Goal: Task Accomplishment & Management: Manage account settings

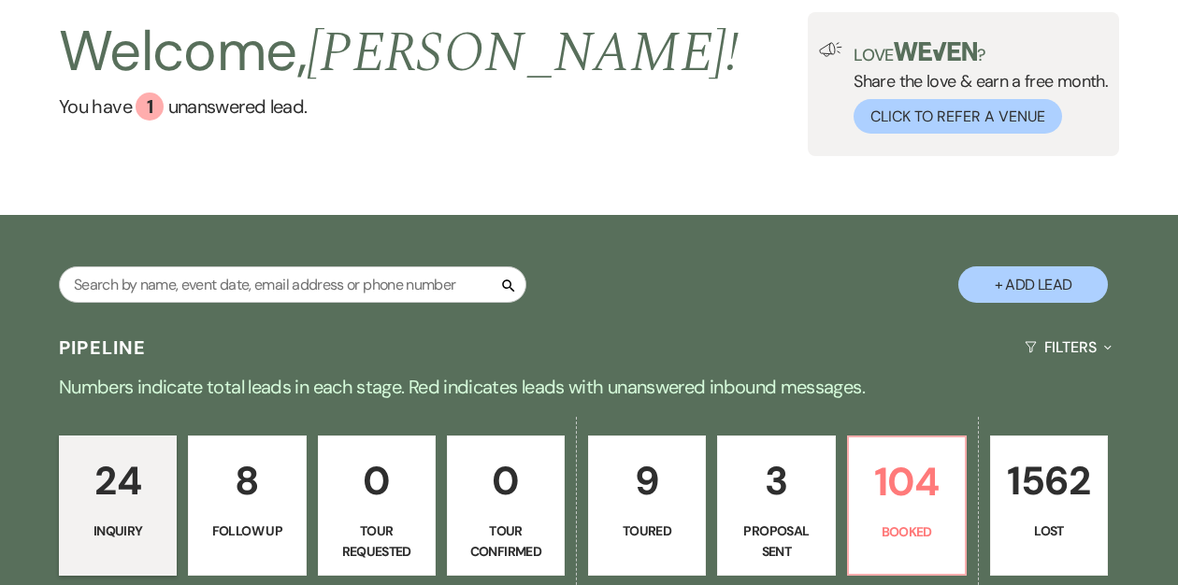
scroll to position [105, 0]
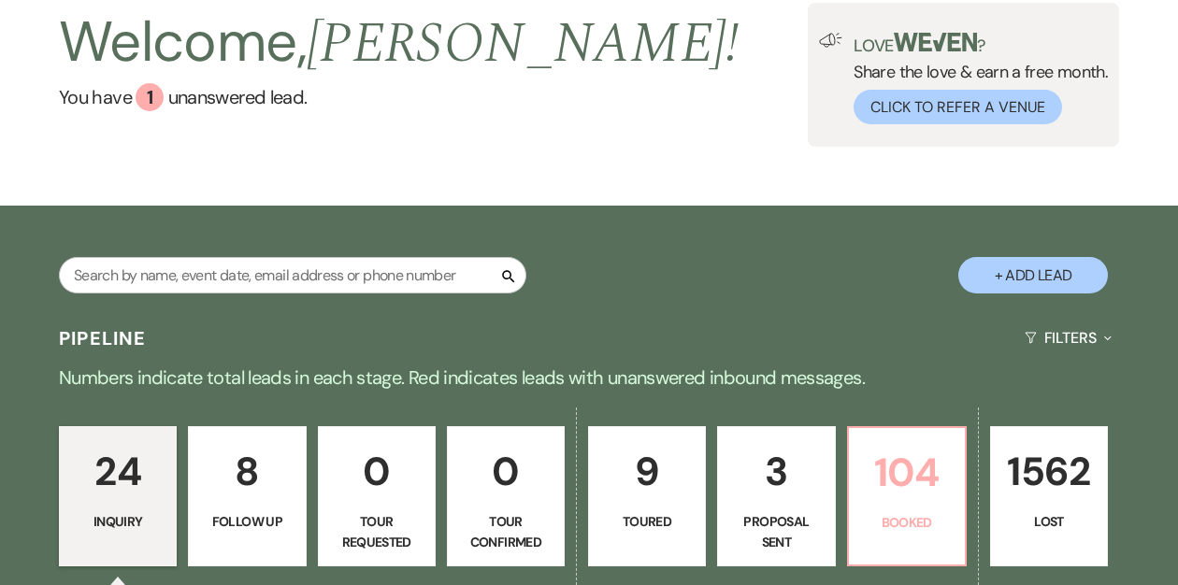
click at [893, 481] on p "104" at bounding box center [907, 472] width 94 height 63
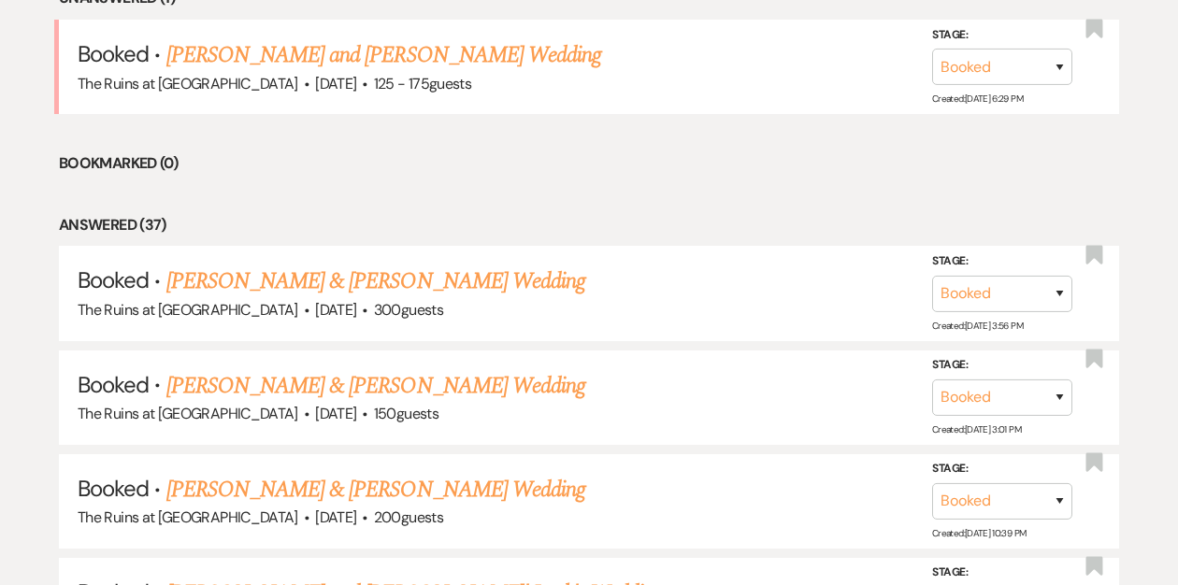
scroll to position [819, 0]
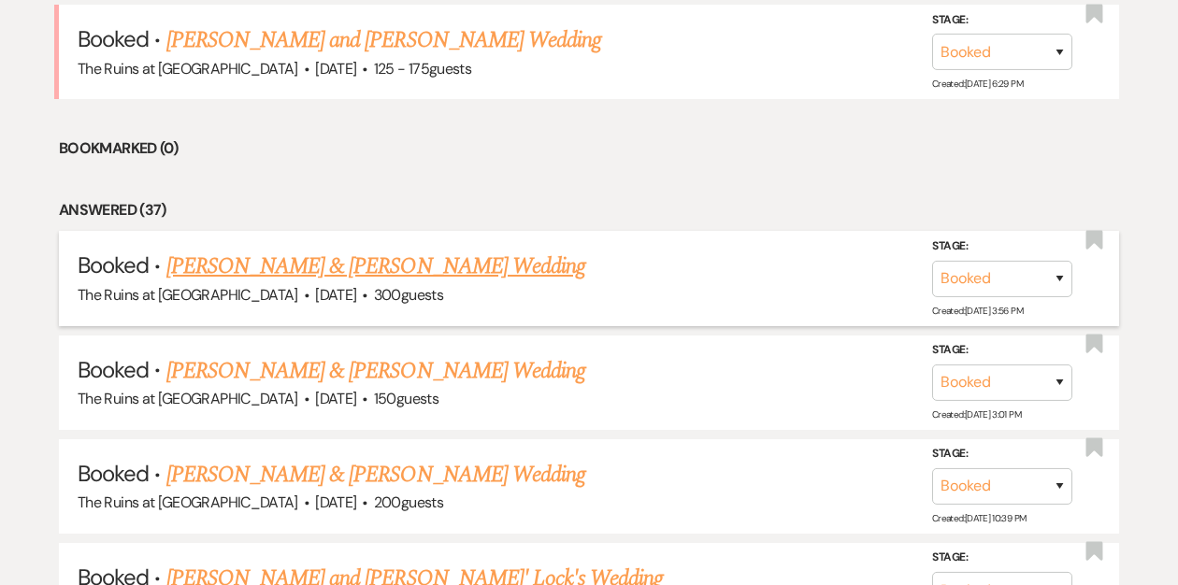
click at [432, 267] on link "[PERSON_NAME] & [PERSON_NAME] Wedding" at bounding box center [375, 267] width 419 height 34
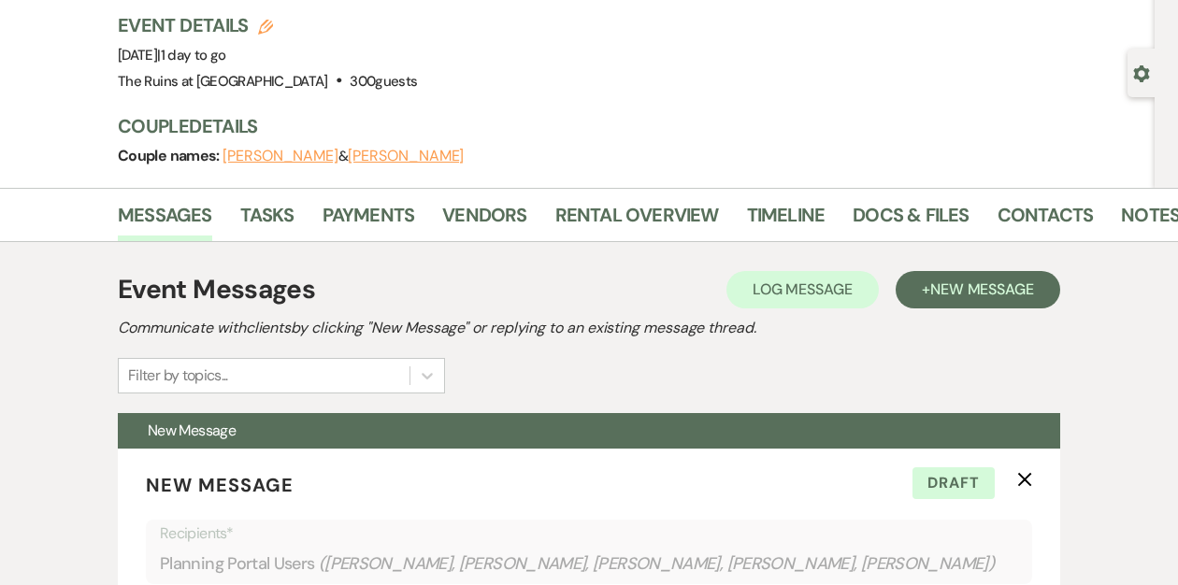
scroll to position [125, 0]
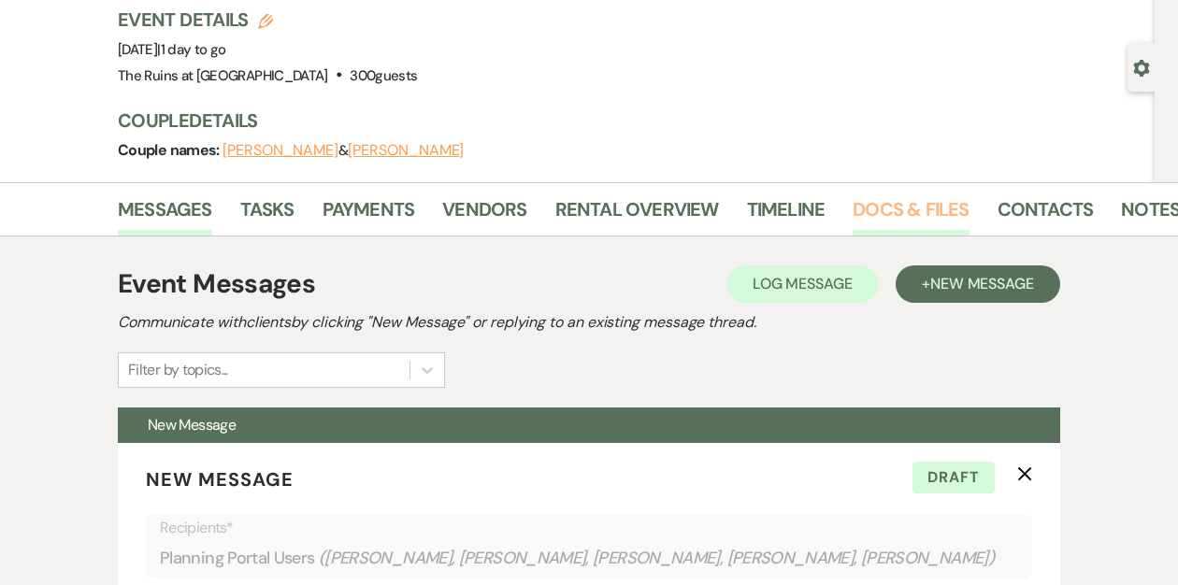
click at [879, 205] on link "Docs & Files" at bounding box center [911, 215] width 116 height 41
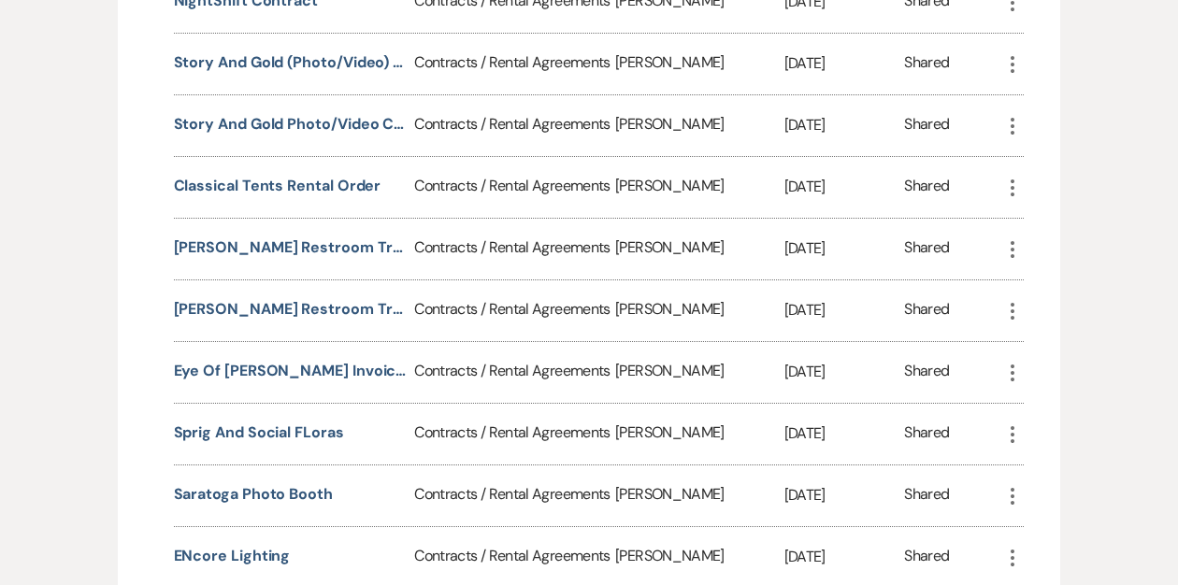
scroll to position [2480, 0]
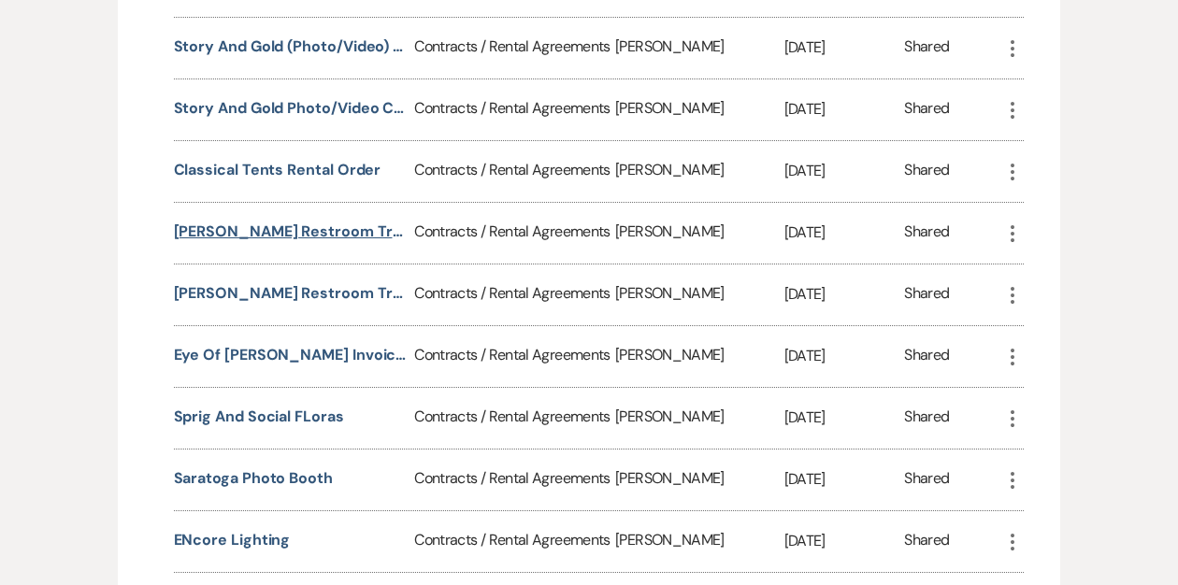
click at [282, 221] on button "[PERSON_NAME] Restroom Trailer" at bounding box center [291, 232] width 234 height 22
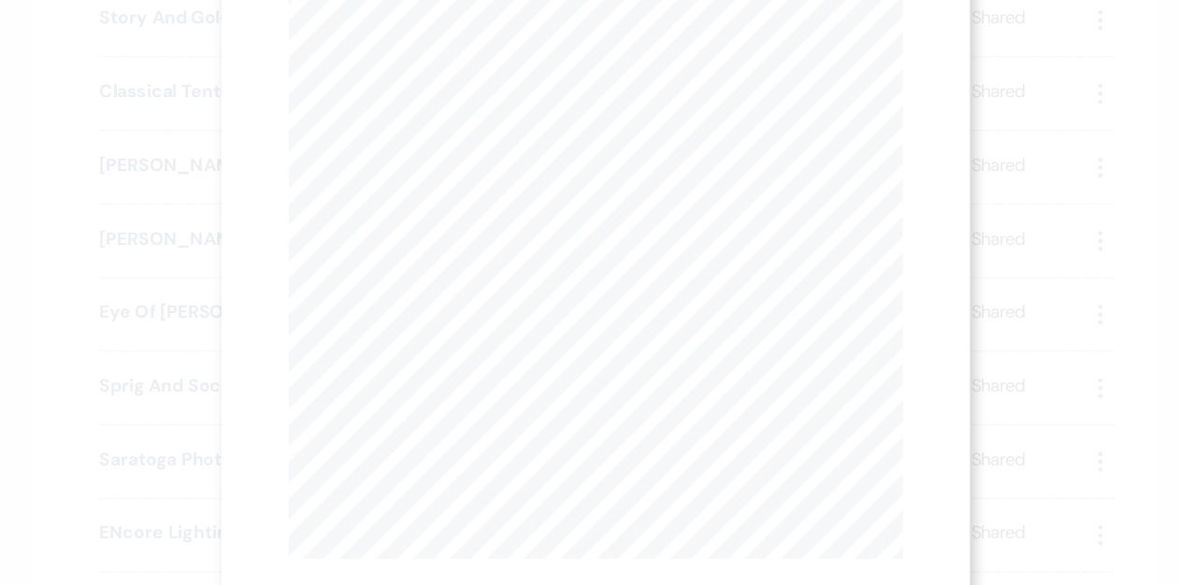
scroll to position [251, 0]
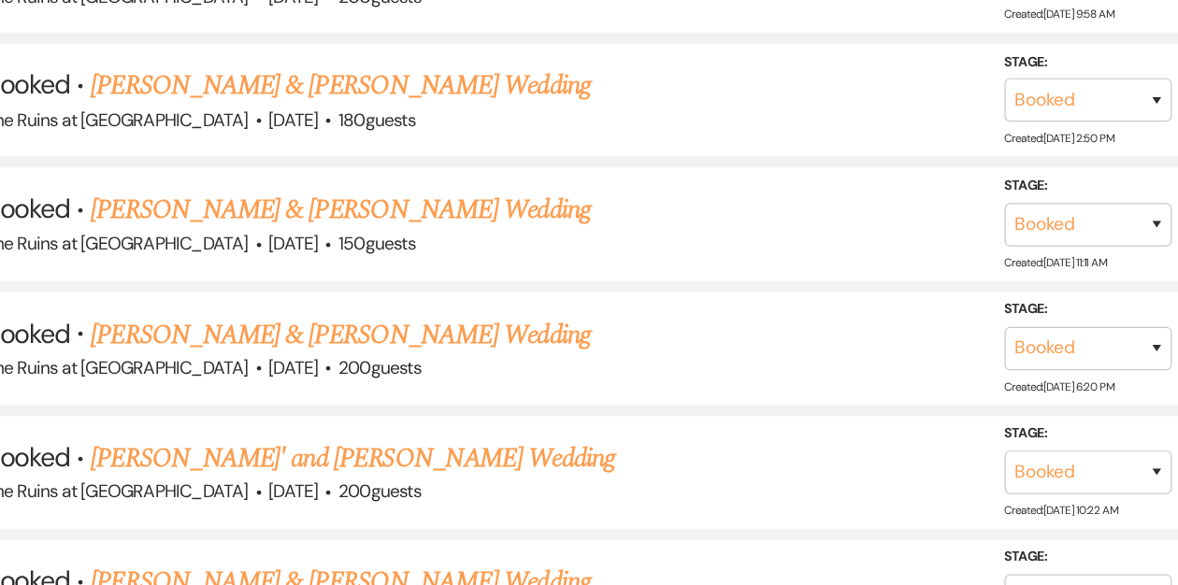
scroll to position [819, 0]
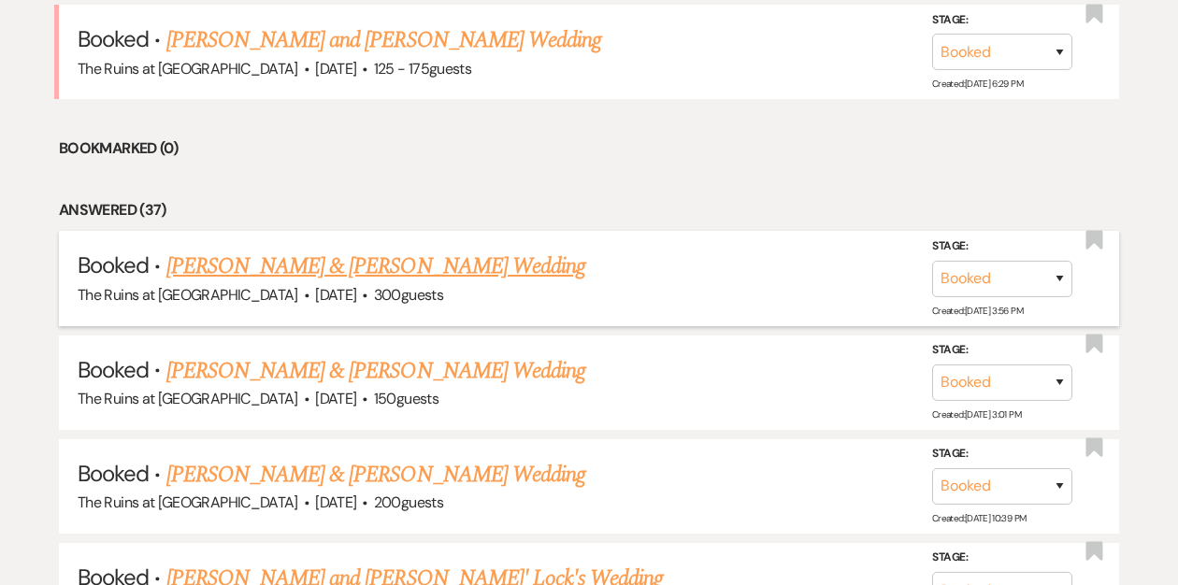
click at [220, 269] on link "[PERSON_NAME] & [PERSON_NAME] Wedding" at bounding box center [375, 267] width 419 height 34
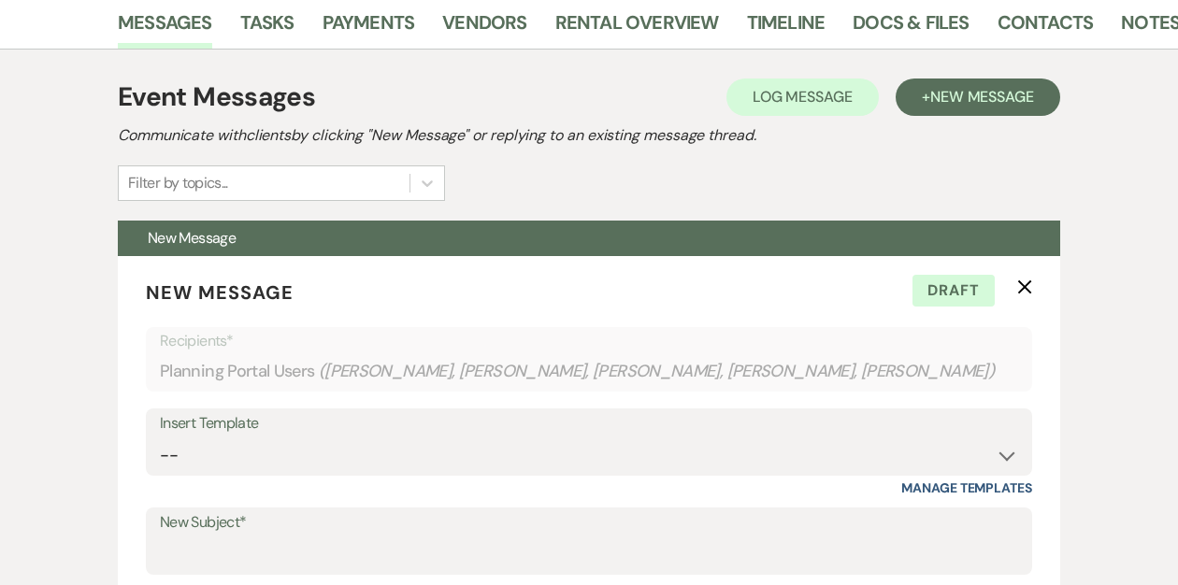
scroll to position [180, 0]
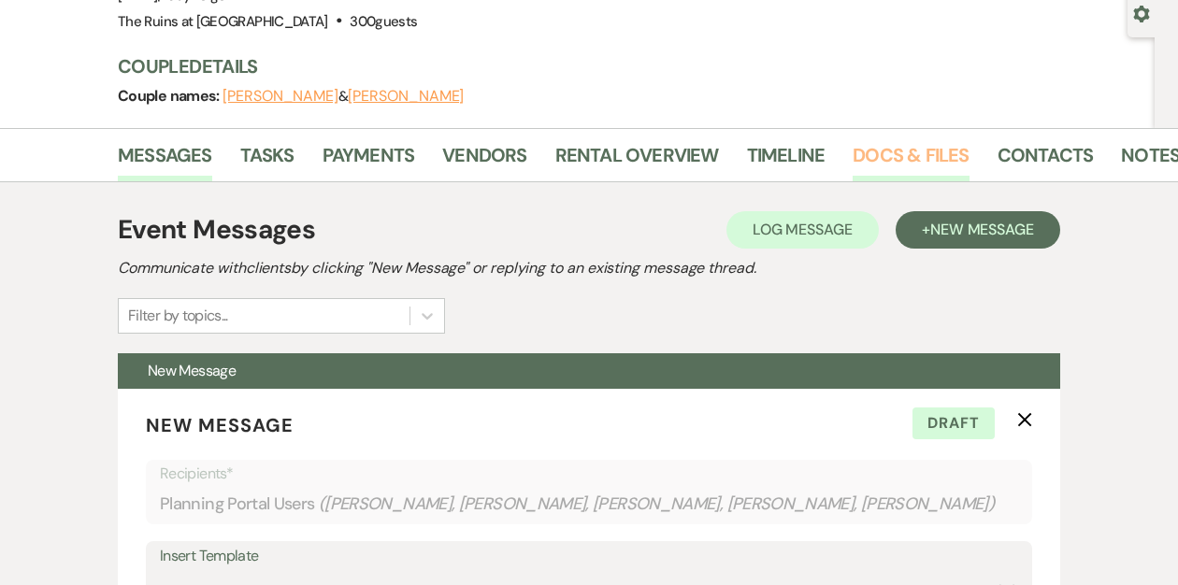
click at [856, 160] on link "Docs & Files" at bounding box center [911, 160] width 116 height 41
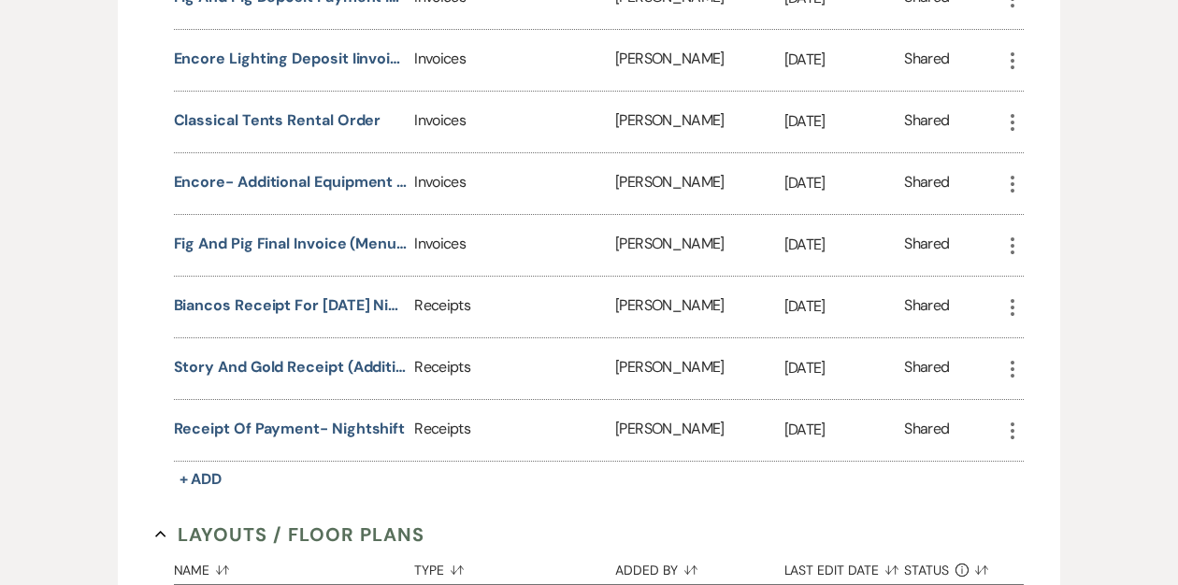
scroll to position [4044, 0]
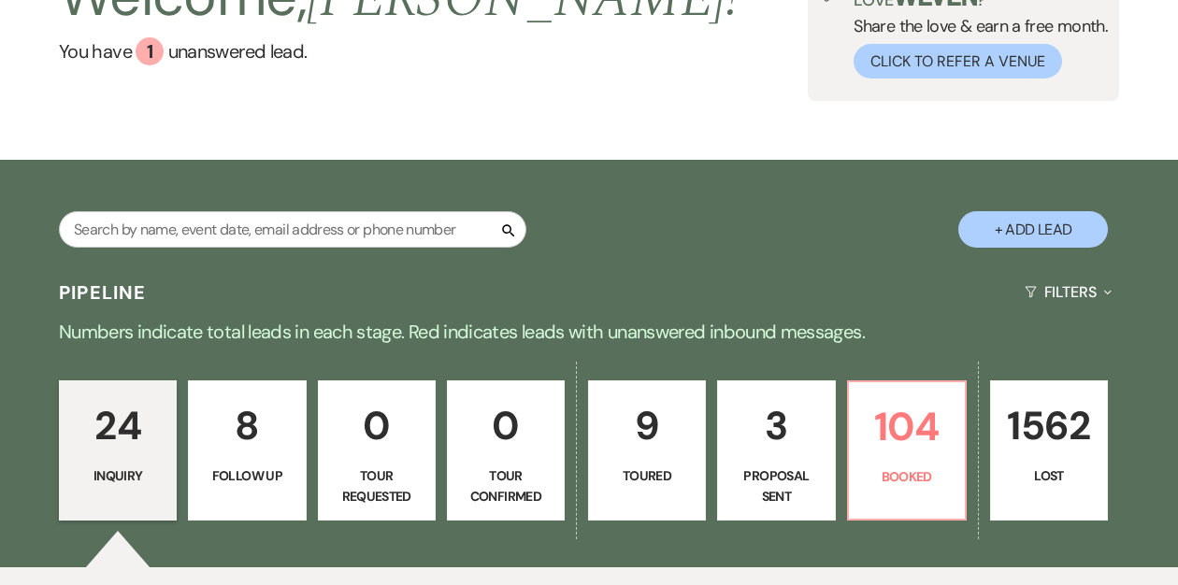
scroll to position [151, 0]
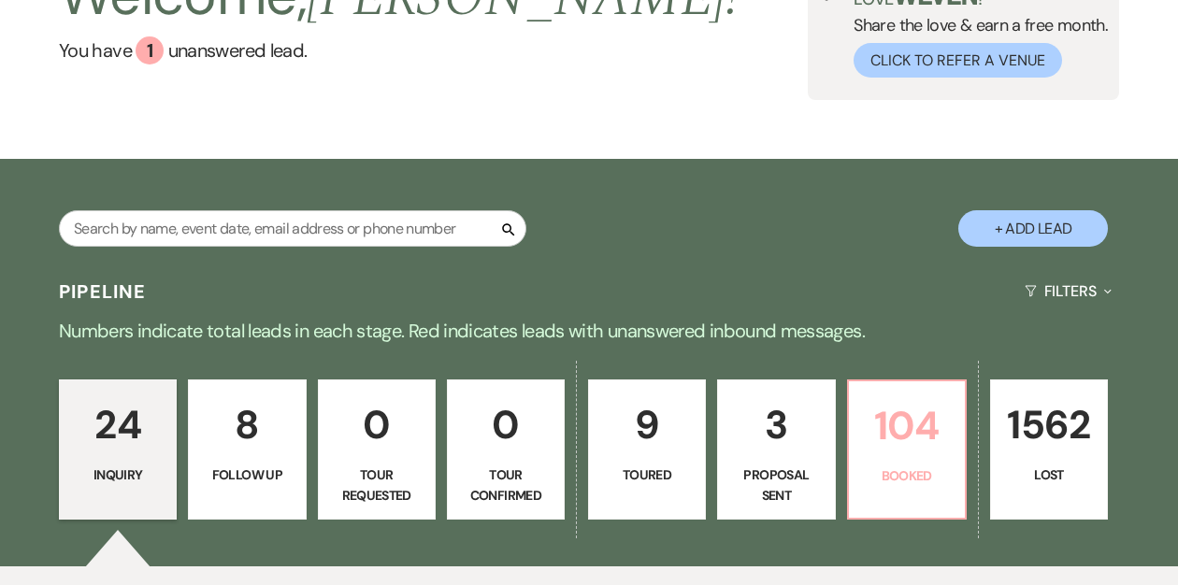
click at [883, 406] on p "104" at bounding box center [907, 426] width 94 height 63
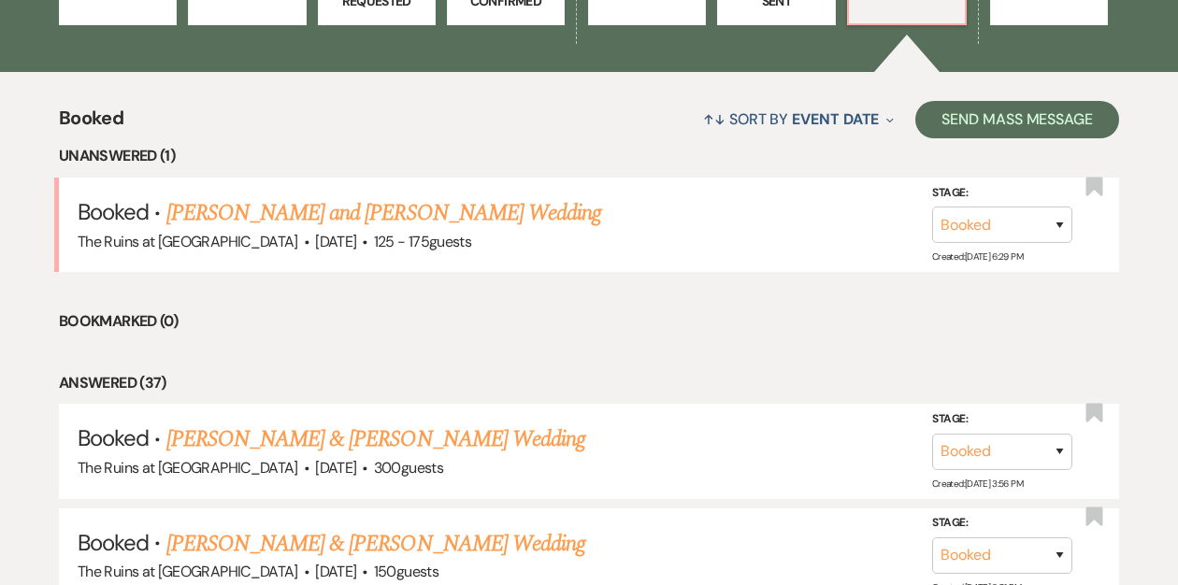
scroll to position [648, 0]
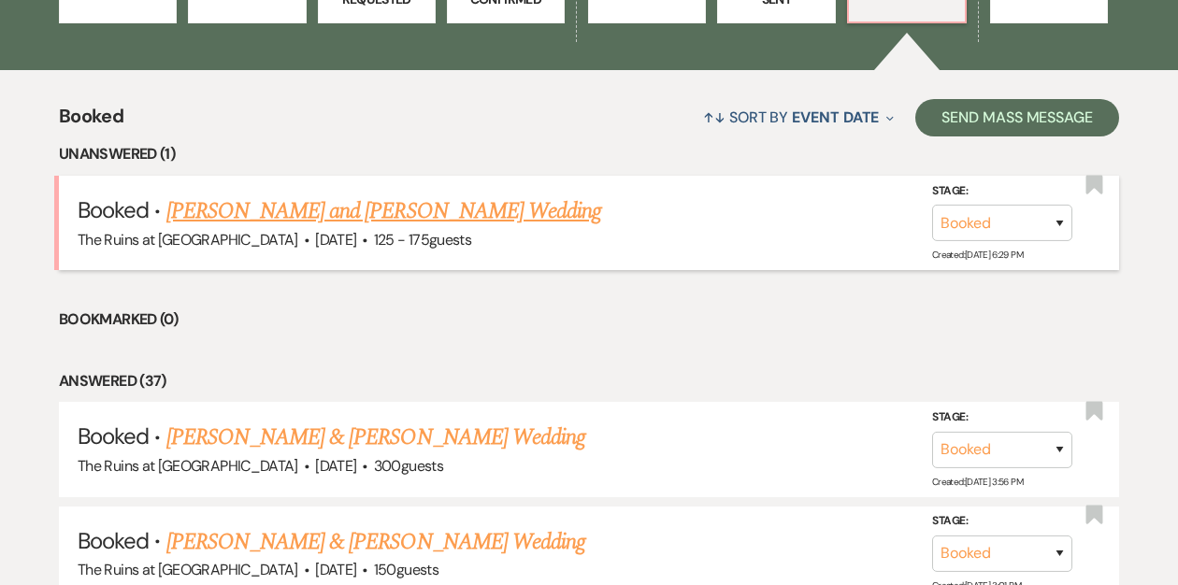
click at [416, 209] on link "[PERSON_NAME] and [PERSON_NAME] Wedding" at bounding box center [384, 212] width 436 height 34
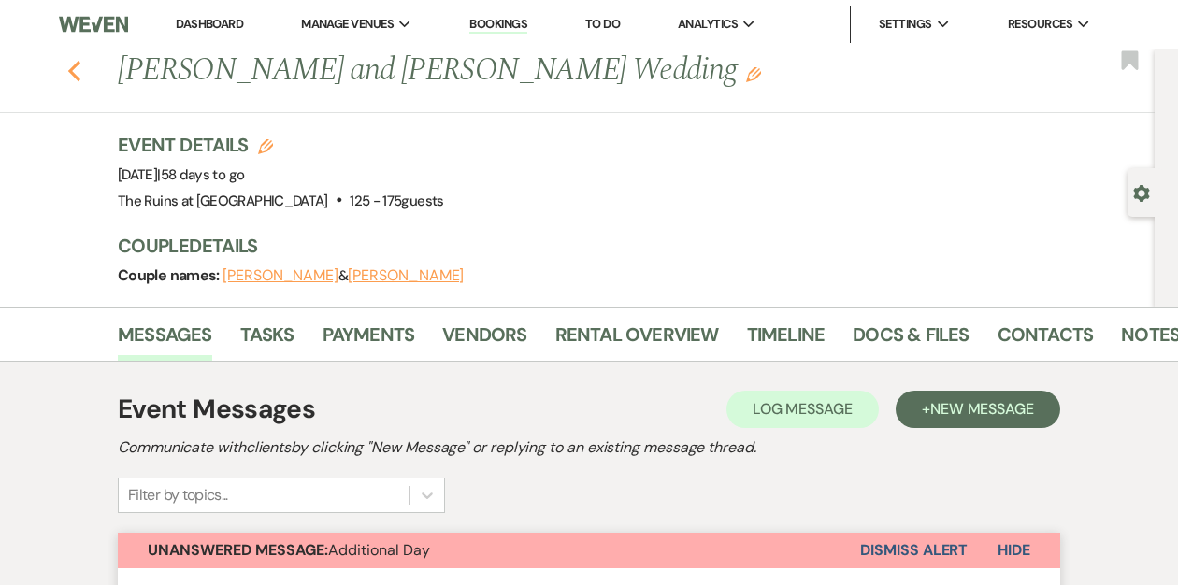
click at [73, 67] on use "button" at bounding box center [74, 71] width 12 height 21
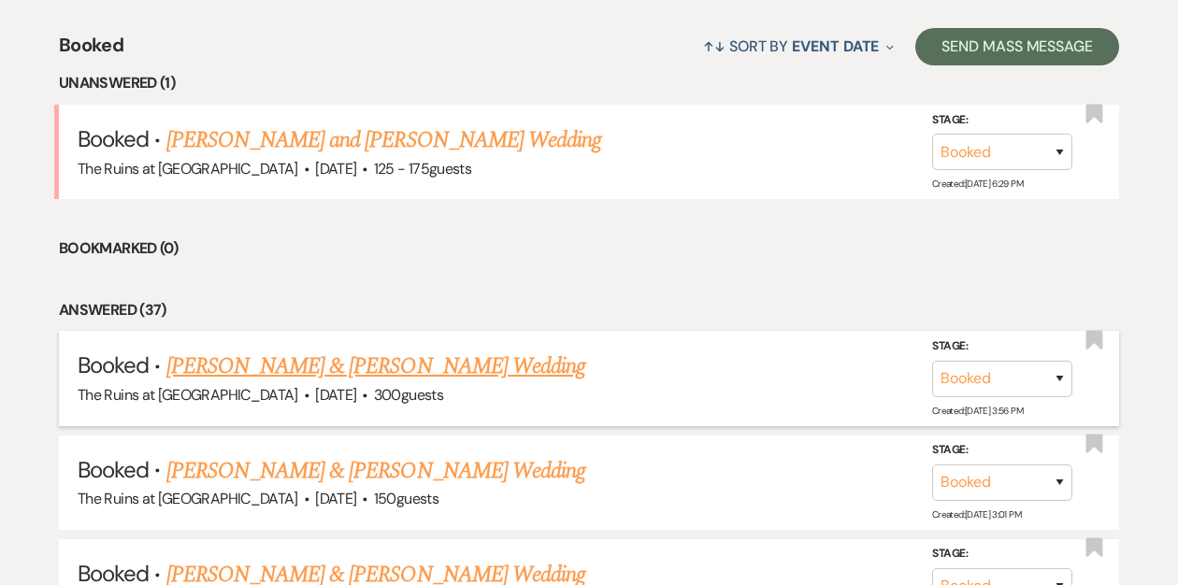
scroll to position [720, 0]
click at [450, 364] on link "[PERSON_NAME] & [PERSON_NAME] Wedding" at bounding box center [375, 366] width 419 height 34
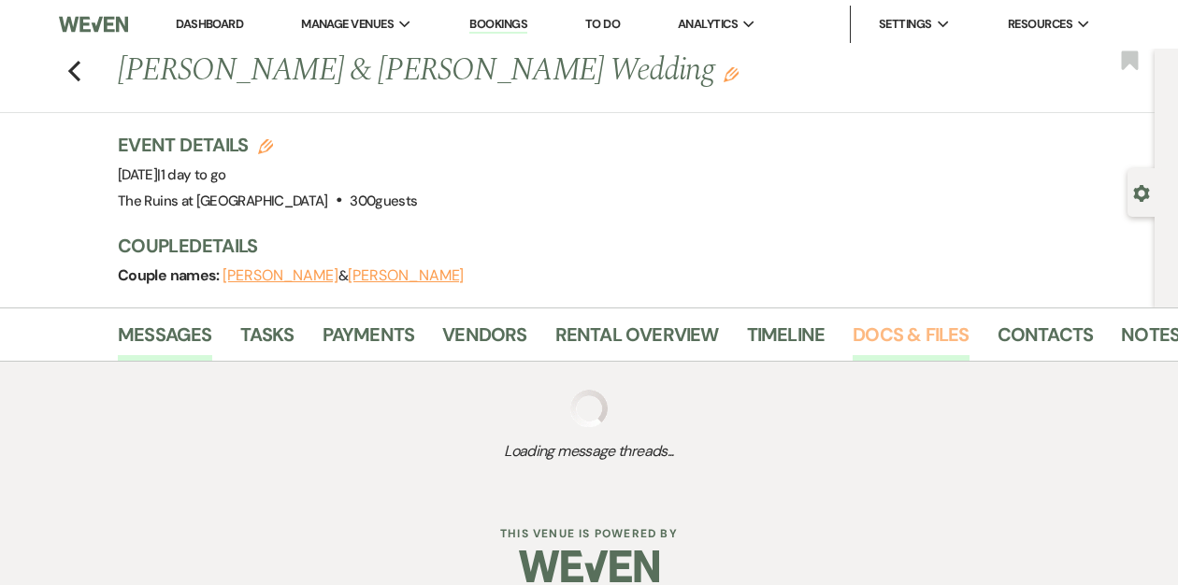
click at [875, 333] on link "Docs & Files" at bounding box center [911, 340] width 116 height 41
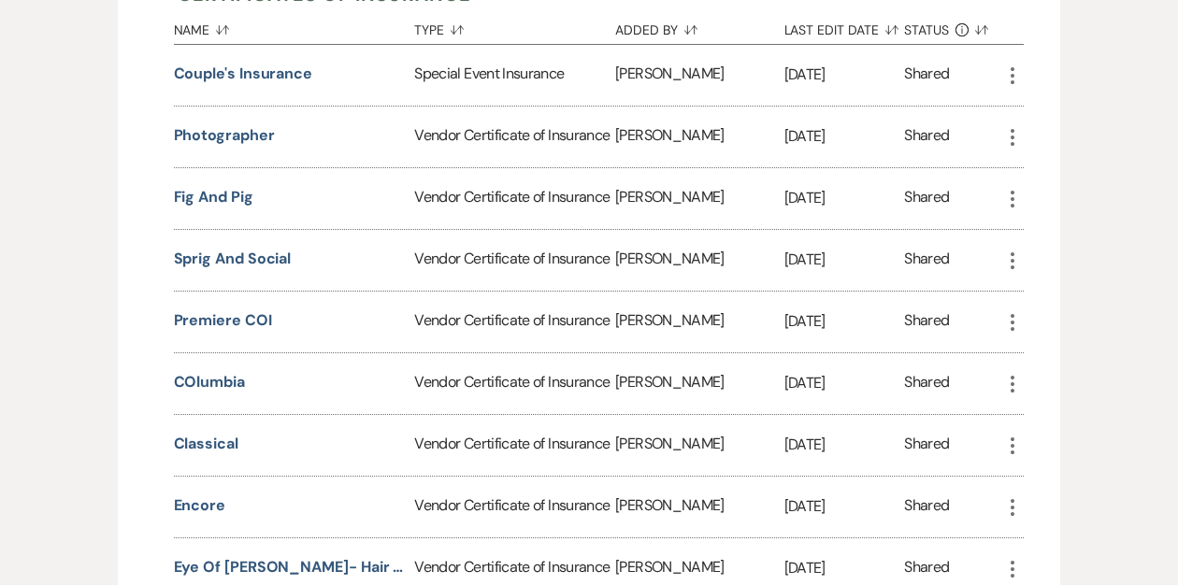
scroll to position [978, 0]
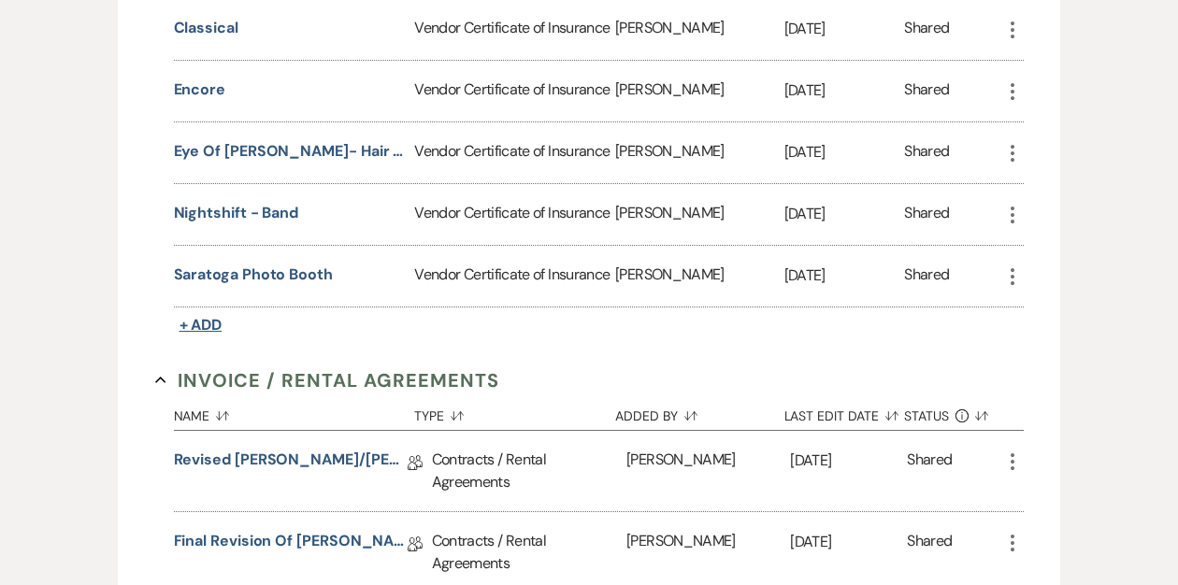
click at [202, 315] on span "+ Add" at bounding box center [201, 325] width 43 height 20
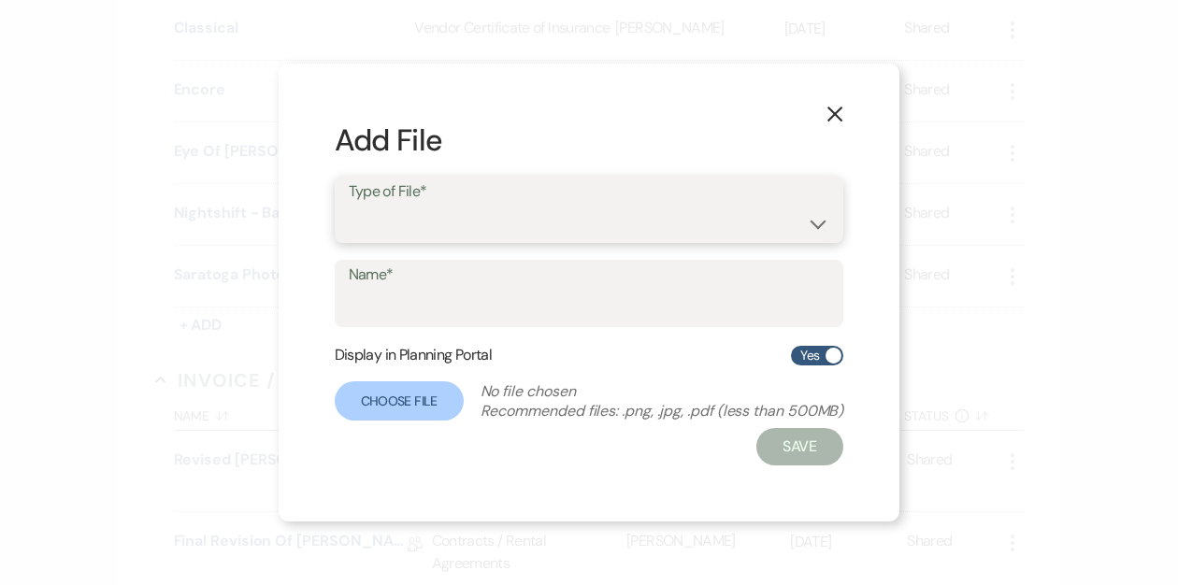
click at [440, 214] on select "Special Event Insurance Vendor Certificate of Insurance" at bounding box center [590, 223] width 482 height 36
select select "18"
click at [349, 205] on select "Special Event Insurance Vendor Certificate of Insurance" at bounding box center [590, 223] width 482 height 36
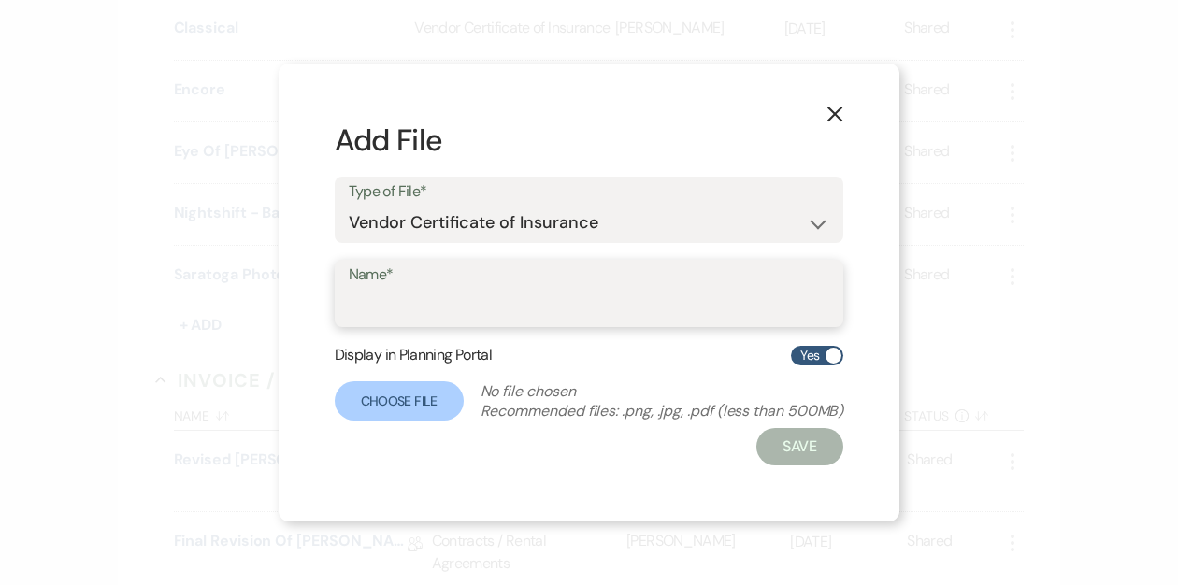
click at [433, 309] on input "Name*" at bounding box center [590, 307] width 482 height 36
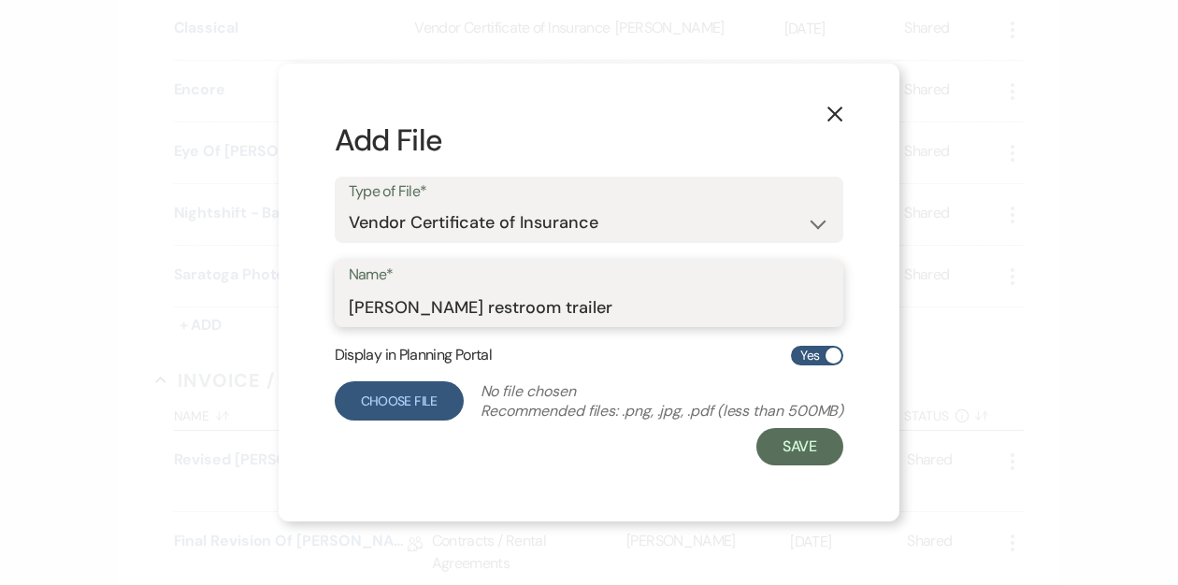
type input "[PERSON_NAME] restroom trailer"
click at [408, 404] on label "Choose File" at bounding box center [399, 401] width 129 height 39
click at [0, 0] on input "Choose File" at bounding box center [0, 0] width 0 height 0
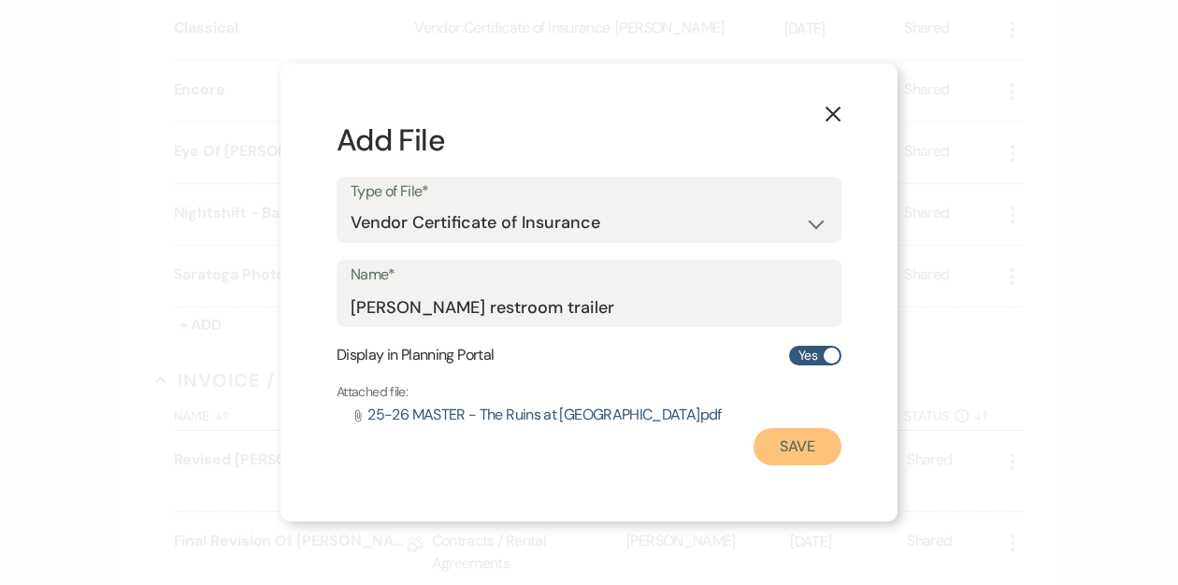
click at [785, 443] on button "Save" at bounding box center [798, 446] width 88 height 37
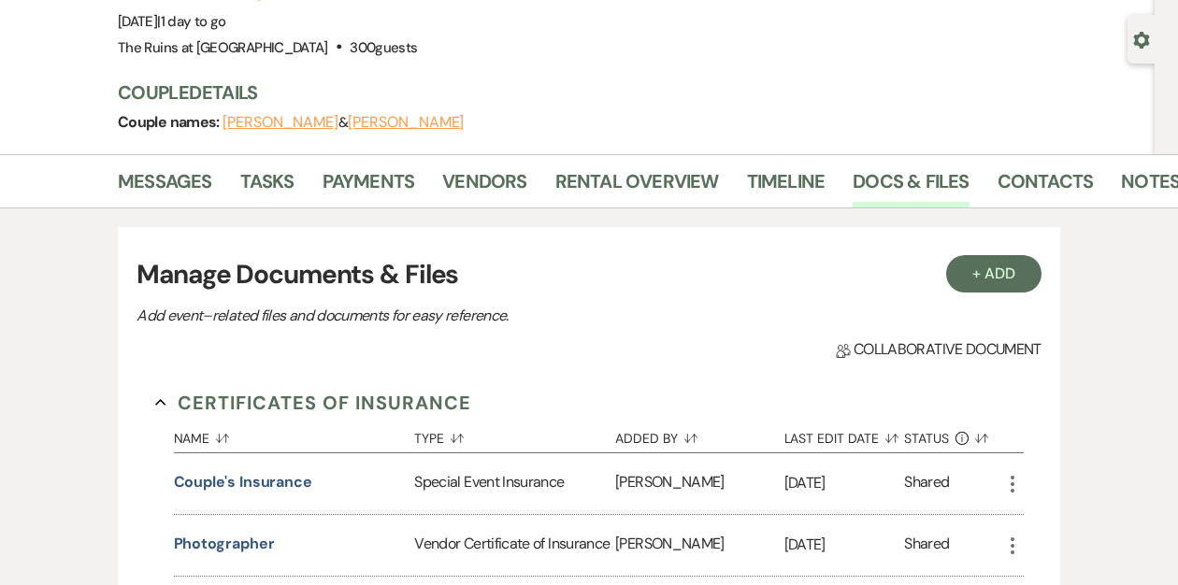
scroll to position [0, 0]
